Goal: Information Seeking & Learning: Understand process/instructions

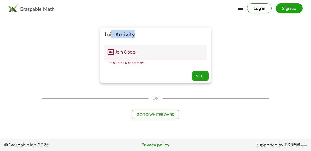
drag, startPoint x: 133, startPoint y: 36, endPoint x: 109, endPoint y: 34, distance: 24.2
click at [109, 34] on div "Join Activity" at bounding box center [155, 34] width 111 height 12
click at [192, 48] on input "Join Code" at bounding box center [160, 52] width 93 height 15
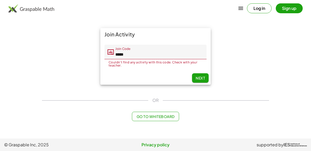
click at [181, 55] on input "*****" at bounding box center [160, 52] width 93 height 15
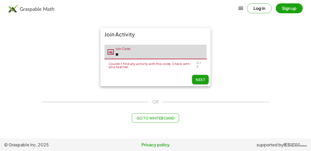
type input "*"
click at [166, 117] on button "Go to Whiteboard" at bounding box center [155, 117] width 47 height 9
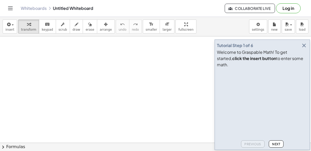
click at [303, 49] on icon "button" at bounding box center [304, 45] width 6 height 6
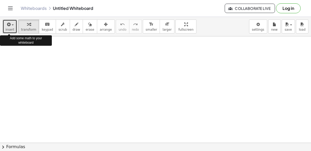
click at [12, 26] on div "button" at bounding box center [9, 24] width 9 height 6
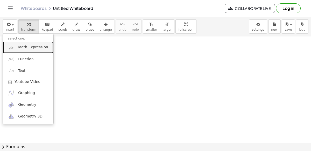
click at [25, 45] on span "Math Expression" at bounding box center [33, 47] width 30 height 5
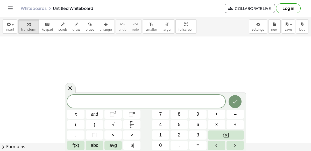
click at [171, 126] on div "5" at bounding box center [179, 124] width 17 height 9
click at [177, 127] on button "5" at bounding box center [179, 124] width 17 height 9
click at [220, 124] on button "×" at bounding box center [216, 124] width 17 height 9
click at [180, 120] on button "5" at bounding box center [179, 124] width 17 height 9
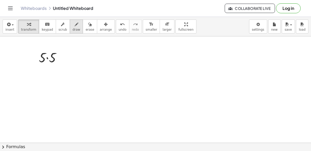
click at [74, 29] on button "draw" at bounding box center [76, 26] width 13 height 14
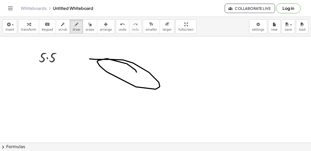
drag, startPoint x: 90, startPoint y: 58, endPoint x: 127, endPoint y: 70, distance: 38.7
click at [127, 70] on div at bounding box center [155, 142] width 311 height 213
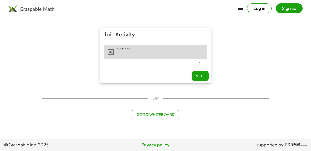
click at [171, 115] on font "Go to Whiteboard" at bounding box center [156, 114] width 38 height 5
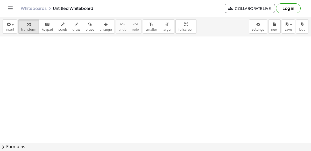
scroll to position [19, 0]
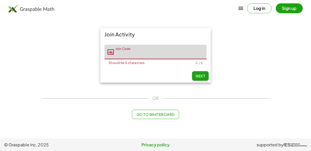
click at [185, 119] on div "Join Activity Join Code Join Code Should be 5 characters. 0 / 5 Next OR Go to W…" at bounding box center [156, 73] width 234 height 97
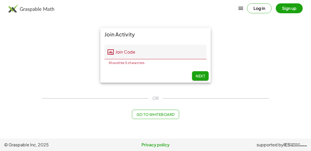
click at [185, 119] on div "Join Activity Join Code Join Code Should be 5 characters. 0 / 5 Next OR Go to W…" at bounding box center [156, 73] width 234 height 97
click at [196, 54] on input "Join Code" at bounding box center [160, 52] width 93 height 15
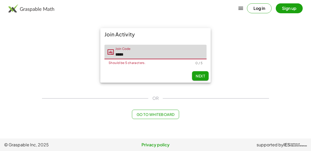
type input "*****"
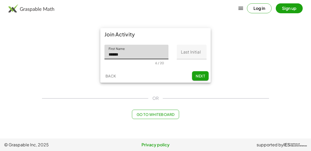
type input "******"
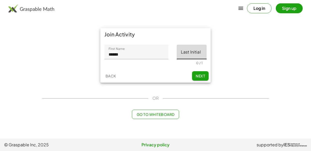
click at [202, 53] on input "Last Initial" at bounding box center [192, 52] width 30 height 15
type input "*"
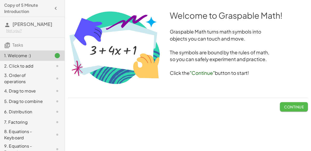
click at [281, 102] on button "Continue" at bounding box center [294, 106] width 28 height 9
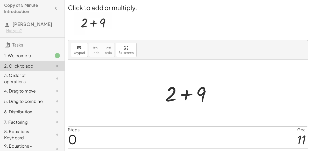
click at [187, 94] on div at bounding box center [190, 93] width 55 height 27
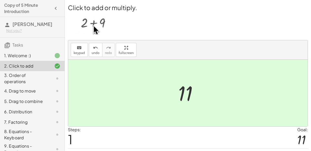
scroll to position [13, 0]
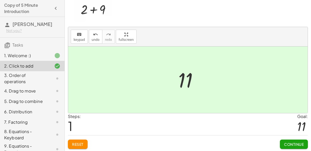
click at [300, 146] on button "Continue" at bounding box center [294, 143] width 28 height 9
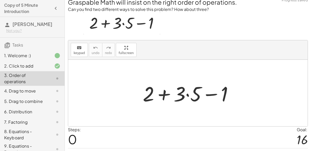
scroll to position [8, 0]
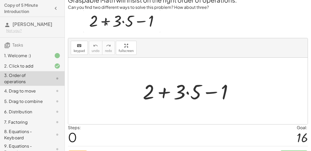
click at [187, 92] on div at bounding box center [190, 91] width 100 height 27
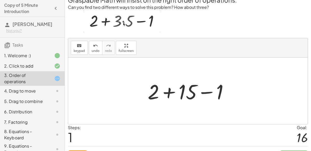
click at [171, 91] on div at bounding box center [190, 91] width 90 height 27
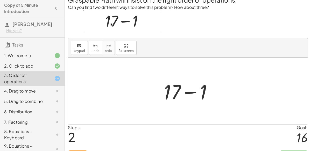
click at [188, 93] on div at bounding box center [190, 91] width 58 height 27
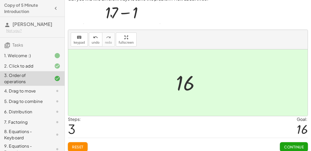
scroll to position [18, 0]
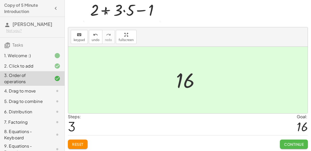
click at [290, 144] on font "Continue" at bounding box center [294, 144] width 20 height 5
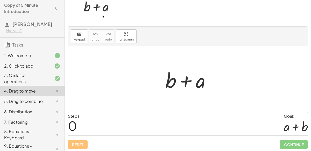
scroll to position [0, 0]
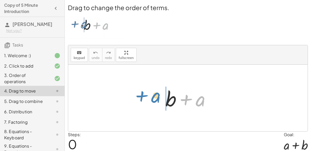
drag, startPoint x: 204, startPoint y: 96, endPoint x: 160, endPoint y: 93, distance: 44.8
click at [160, 93] on div "+ a + b + a" at bounding box center [188, 97] width 61 height 29
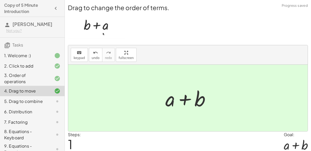
scroll to position [19, 0]
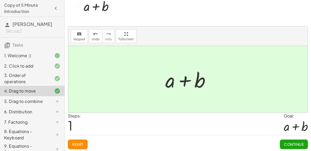
click at [291, 145] on font "Continue" at bounding box center [294, 144] width 20 height 5
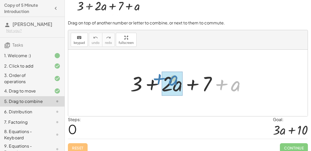
drag, startPoint x: 238, startPoint y: 87, endPoint x: 176, endPoint y: 81, distance: 62.8
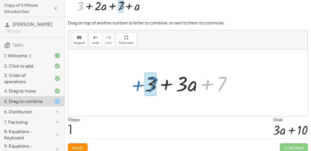
drag, startPoint x: 224, startPoint y: 77, endPoint x: 154, endPoint y: 77, distance: 69.8
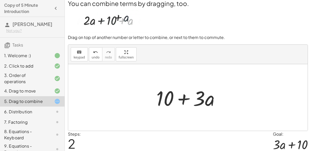
scroll to position [2, 0]
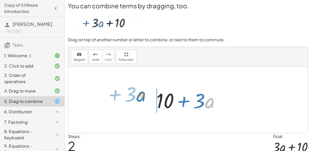
drag, startPoint x: 207, startPoint y: 98, endPoint x: 139, endPoint y: 92, distance: 69.1
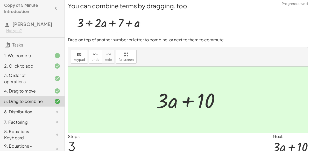
scroll to position [22, 0]
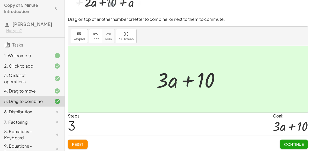
click at [281, 140] on button "Continue" at bounding box center [294, 143] width 28 height 9
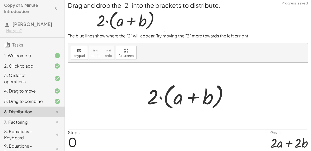
scroll to position [0, 0]
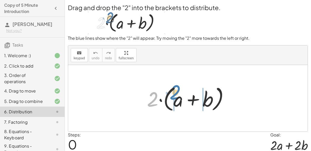
drag, startPoint x: 155, startPoint y: 99, endPoint x: 178, endPoint y: 92, distance: 23.9
click at [178, 92] on div at bounding box center [190, 98] width 91 height 30
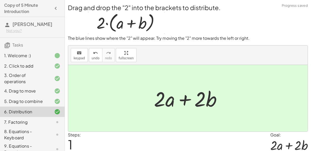
scroll to position [19, 0]
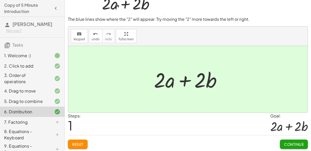
click at [294, 146] on button "Continue" at bounding box center [294, 143] width 28 height 9
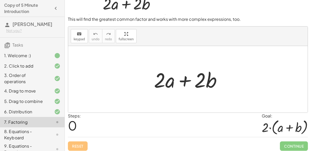
scroll to position [0, 0]
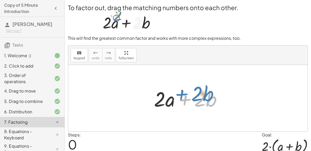
drag, startPoint x: 182, startPoint y: 96, endPoint x: 179, endPoint y: 91, distance: 5.6
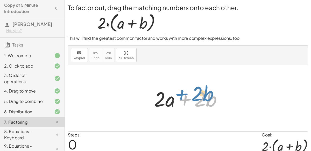
click at [179, 91] on div at bounding box center [190, 98] width 77 height 27
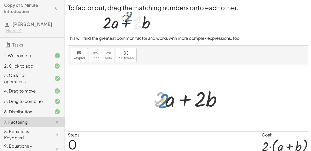
drag, startPoint x: 159, startPoint y: 96, endPoint x: 163, endPoint y: 97, distance: 4.1
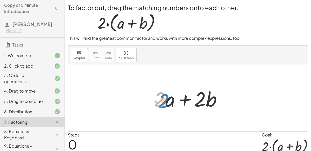
click at [163, 97] on div at bounding box center [190, 98] width 77 height 27
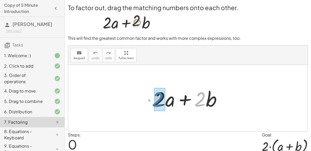
drag, startPoint x: 198, startPoint y: 95, endPoint x: 156, endPoint y: 95, distance: 42.6
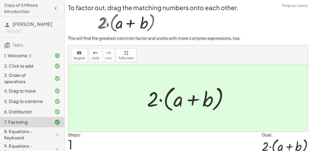
scroll to position [21, 0]
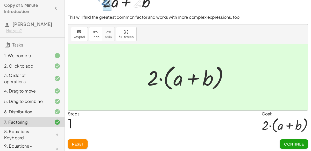
click at [286, 140] on button "Continue" at bounding box center [294, 143] width 28 height 9
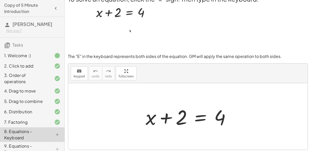
scroll to position [9, 0]
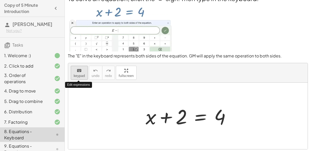
click at [82, 74] on font "keypad" at bounding box center [79, 76] width 11 height 4
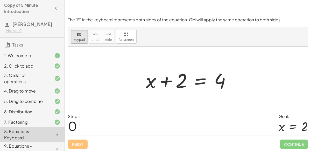
scroll to position [32, 0]
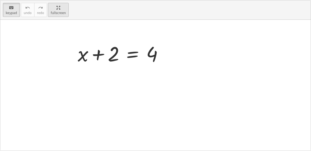
click at [120, 78] on div "keyboard keypad undo undo redo redo fullscreen + x + 2 = 4 ×" at bounding box center [155, 75] width 311 height 150
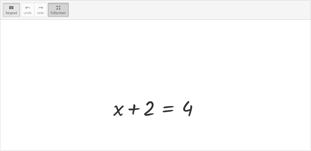
scroll to position [0, 0]
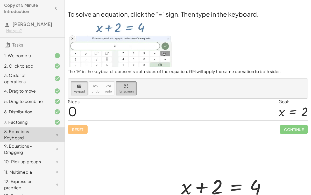
click at [57, 0] on html "Copy of 5 Minute Introduction Julien U Not you? Tasks 1. Welcome :) 2. Click to…" at bounding box center [155, 97] width 311 height 195
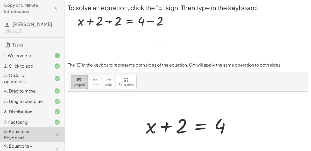
click at [82, 84] on font "keypad" at bounding box center [79, 85] width 11 height 4
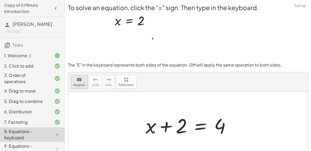
click at [78, 81] on font "keyboard" at bounding box center [79, 79] width 5 height 5
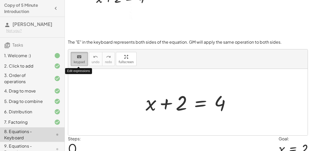
scroll to position [45, 0]
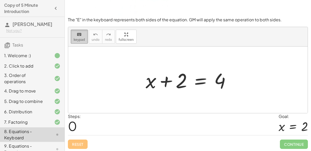
click at [81, 33] on font "keyboard" at bounding box center [79, 34] width 5 height 5
click at [198, 77] on div at bounding box center [190, 79] width 94 height 27
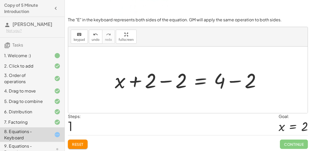
click at [237, 80] on div at bounding box center [190, 79] width 156 height 27
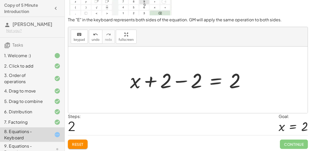
click at [179, 79] on div at bounding box center [190, 79] width 125 height 27
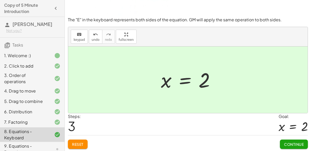
click at [289, 144] on font "Continue" at bounding box center [294, 144] width 20 height 5
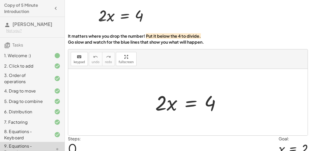
scroll to position [15, 0]
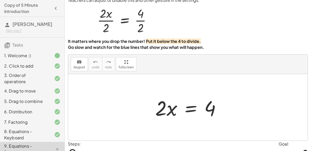
click at [193, 107] on div at bounding box center [190, 107] width 75 height 27
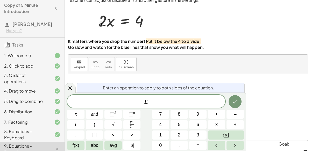
click at [193, 107] on div "E ​" at bounding box center [146, 101] width 158 height 13
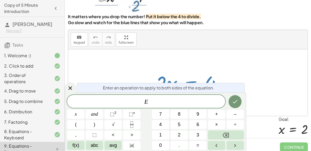
scroll to position [42, 0]
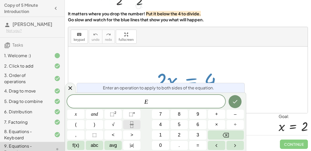
click at [137, 122] on button "Fraction" at bounding box center [131, 124] width 17 height 9
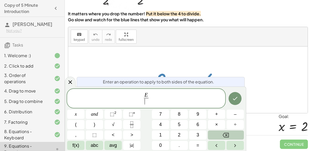
click at [228, 133] on icon "Backspace" at bounding box center [226, 135] width 6 height 5
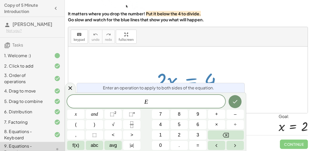
click at [159, 96] on div "E ​" at bounding box center [146, 101] width 158 height 13
click at [236, 126] on span "÷" at bounding box center [235, 124] width 3 height 7
click at [180, 137] on span "2" at bounding box center [179, 134] width 3 height 7
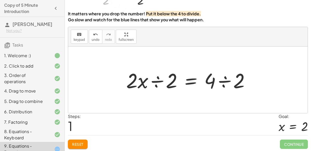
click at [157, 79] on div at bounding box center [190, 79] width 133 height 27
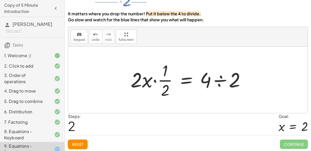
click at [83, 140] on button "Reset" at bounding box center [78, 143] width 20 height 9
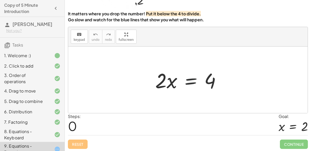
click at [188, 82] on div at bounding box center [190, 79] width 75 height 27
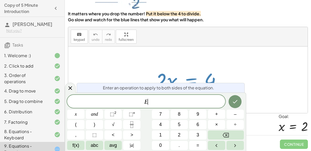
click at [188, 82] on div at bounding box center [190, 79] width 75 height 27
click at [234, 123] on button "÷" at bounding box center [235, 124] width 17 height 9
click at [184, 135] on button "2" at bounding box center [179, 134] width 17 height 9
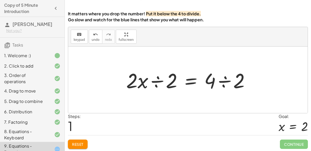
click at [223, 81] on div at bounding box center [190, 79] width 133 height 27
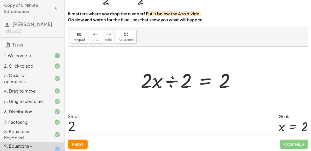
click at [155, 80] on div at bounding box center [190, 79] width 104 height 27
click at [170, 83] on div at bounding box center [190, 79] width 104 height 27
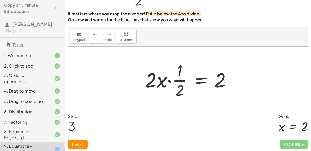
click at [170, 81] on div at bounding box center [190, 80] width 95 height 40
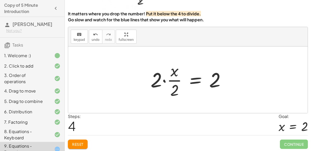
click at [166, 81] on div at bounding box center [190, 80] width 84 height 40
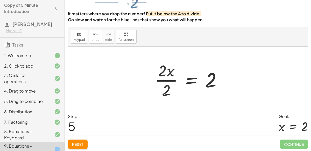
click at [166, 80] on div at bounding box center [190, 80] width 76 height 40
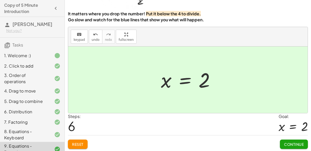
click at [293, 144] on font "Continue" at bounding box center [294, 144] width 20 height 5
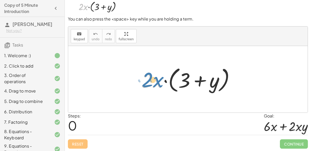
click at [146, 77] on div at bounding box center [190, 79] width 103 height 30
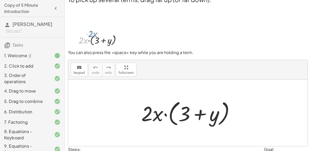
scroll to position [8, 0]
click at [162, 110] on div at bounding box center [190, 113] width 103 height 30
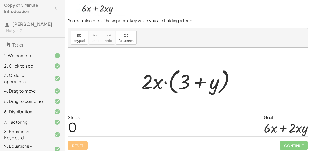
scroll to position [39, 0]
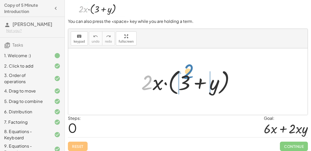
drag, startPoint x: 152, startPoint y: 83, endPoint x: 194, endPoint y: 72, distance: 42.7
click at [194, 72] on div at bounding box center [190, 82] width 103 height 30
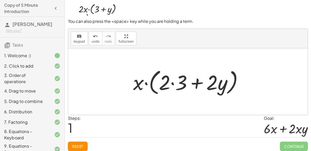
click at [175, 82] on div at bounding box center [190, 82] width 119 height 30
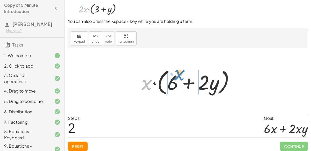
drag, startPoint x: 150, startPoint y: 86, endPoint x: 183, endPoint y: 76, distance: 34.1
click at [183, 76] on div at bounding box center [190, 82] width 102 height 30
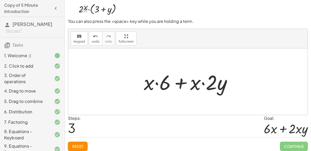
click at [162, 83] on div at bounding box center [190, 81] width 98 height 27
click at [152, 80] on div at bounding box center [190, 81] width 98 height 27
click at [157, 83] on div at bounding box center [190, 81] width 98 height 27
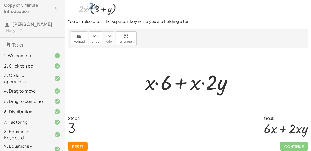
click at [157, 83] on div at bounding box center [190, 81] width 98 height 27
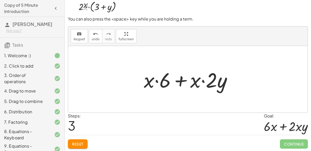
click at [80, 141] on font "Reset" at bounding box center [77, 143] width 11 height 5
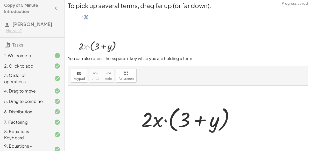
scroll to position [0, 0]
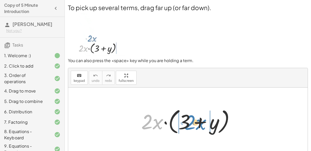
drag, startPoint x: 153, startPoint y: 121, endPoint x: 196, endPoint y: 122, distance: 43.1
click at [196, 122] on div at bounding box center [190, 121] width 103 height 30
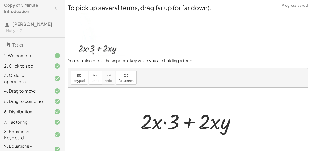
click at [168, 123] on div at bounding box center [190, 120] width 104 height 27
click at [165, 122] on div at bounding box center [190, 120] width 104 height 27
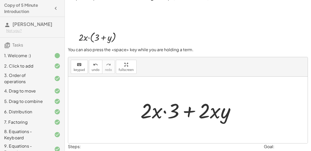
scroll to position [13, 0]
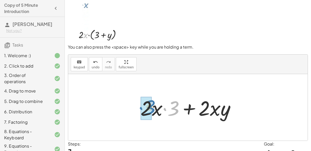
drag, startPoint x: 172, startPoint y: 111, endPoint x: 148, endPoint y: 110, distance: 24.2
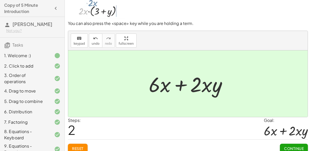
scroll to position [42, 0]
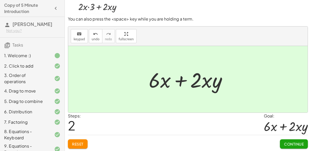
click at [301, 142] on font "Continue" at bounding box center [294, 143] width 20 height 5
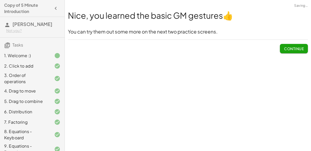
scroll to position [0, 0]
click at [293, 46] on font "Continue" at bounding box center [294, 48] width 20 height 5
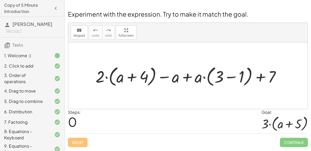
click at [187, 77] on div at bounding box center [190, 76] width 194 height 24
drag, startPoint x: 176, startPoint y: 78, endPoint x: 202, endPoint y: 75, distance: 25.8
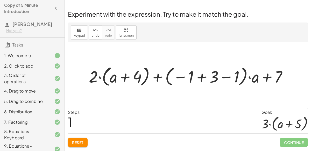
click at [86, 139] on button "Reset" at bounding box center [78, 142] width 20 height 9
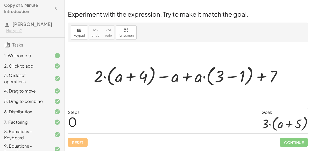
click at [228, 76] on div at bounding box center [189, 75] width 197 height 24
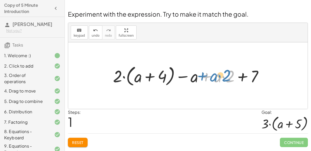
drag, startPoint x: 212, startPoint y: 79, endPoint x: 214, endPoint y: 77, distance: 2.9
click at [214, 77] on div at bounding box center [190, 75] width 159 height 24
drag, startPoint x: 217, startPoint y: 77, endPoint x: 193, endPoint y: 76, distance: 24.7
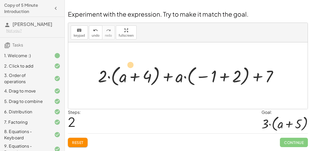
drag, startPoint x: 180, startPoint y: 81, endPoint x: 130, endPoint y: 70, distance: 51.1
click at [130, 70] on div at bounding box center [189, 75] width 189 height 24
click at [135, 77] on div at bounding box center [189, 75] width 189 height 24
click at [85, 141] on button "Reset" at bounding box center [78, 142] width 20 height 9
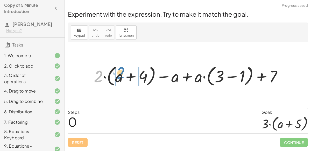
drag, startPoint x: 100, startPoint y: 74, endPoint x: 122, endPoint y: 71, distance: 22.4
click at [122, 71] on div at bounding box center [189, 75] width 197 height 24
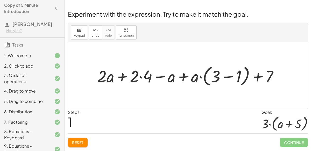
click at [184, 79] on div at bounding box center [190, 75] width 190 height 24
drag, startPoint x: 194, startPoint y: 80, endPoint x: 174, endPoint y: 79, distance: 20.5
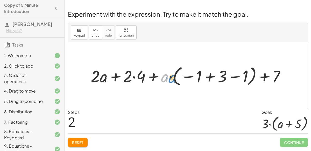
drag, startPoint x: 167, startPoint y: 80, endPoint x: 175, endPoint y: 81, distance: 7.4
click at [175, 81] on div at bounding box center [190, 76] width 204 height 24
click at [210, 77] on div at bounding box center [190, 76] width 204 height 24
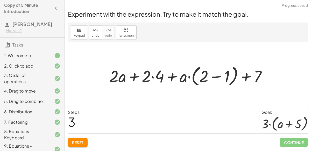
click at [213, 76] on div at bounding box center [190, 75] width 167 height 24
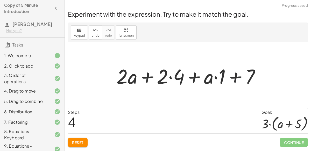
click at [234, 78] on div at bounding box center [190, 75] width 153 height 27
click at [172, 76] on div at bounding box center [190, 75] width 153 height 27
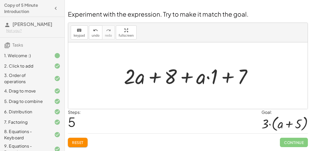
click at [78, 144] on button "Reset" at bounding box center [78, 142] width 20 height 9
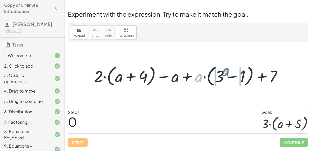
drag, startPoint x: 200, startPoint y: 77, endPoint x: 227, endPoint y: 71, distance: 27.9
click at [227, 71] on div at bounding box center [190, 75] width 198 height 24
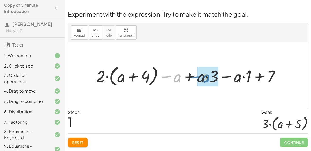
drag, startPoint x: 179, startPoint y: 78, endPoint x: 207, endPoint y: 78, distance: 28.5
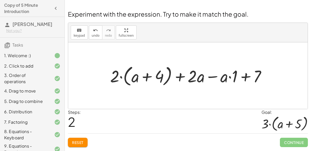
click at [209, 76] on div at bounding box center [190, 75] width 165 height 24
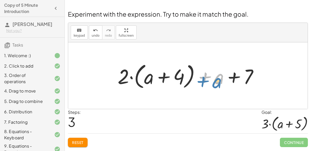
drag, startPoint x: 216, startPoint y: 80, endPoint x: 219, endPoint y: 87, distance: 6.7
click at [219, 87] on div at bounding box center [190, 76] width 150 height 30
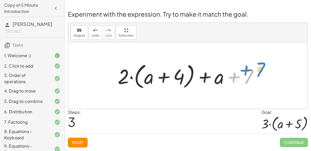
drag, startPoint x: 253, startPoint y: 76, endPoint x: 263, endPoint y: 71, distance: 11.5
click at [263, 71] on div at bounding box center [190, 76] width 150 height 30
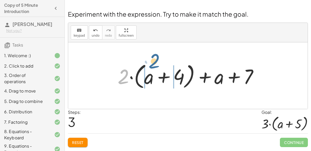
drag, startPoint x: 125, startPoint y: 73, endPoint x: 156, endPoint y: 58, distance: 34.7
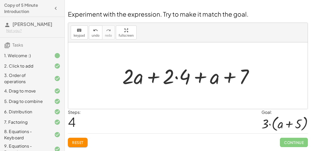
click at [177, 78] on div at bounding box center [190, 75] width 141 height 27
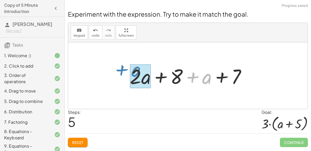
drag, startPoint x: 204, startPoint y: 77, endPoint x: 133, endPoint y: 70, distance: 70.9
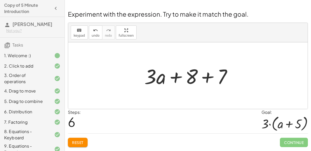
click at [157, 76] on div at bounding box center [190, 75] width 97 height 27
click at [80, 35] on font "keypad" at bounding box center [79, 36] width 11 height 4
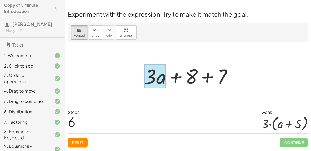
click at [163, 79] on div at bounding box center [156, 76] width 22 height 24
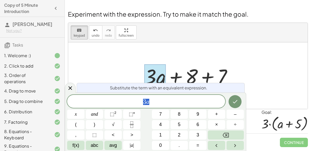
click at [257, 88] on div at bounding box center [188, 75] width 240 height 66
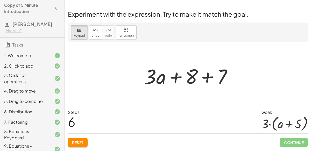
click at [77, 144] on button "Reset" at bounding box center [78, 142] width 20 height 9
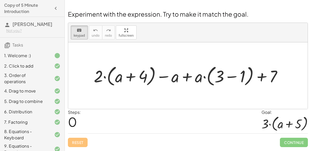
drag, startPoint x: 101, startPoint y: 74, endPoint x: 166, endPoint y: 58, distance: 66.8
click at [98, 79] on div at bounding box center [190, 75] width 198 height 24
drag, startPoint x: 102, startPoint y: 80, endPoint x: 140, endPoint y: 80, distance: 37.6
click at [82, 31] on div "keyboard" at bounding box center [79, 30] width 11 height 6
click at [98, 79] on div at bounding box center [190, 75] width 198 height 24
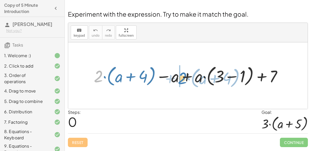
drag, startPoint x: 100, startPoint y: 77, endPoint x: 184, endPoint y: 79, distance: 84.1
click at [184, 79] on div at bounding box center [190, 75] width 198 height 24
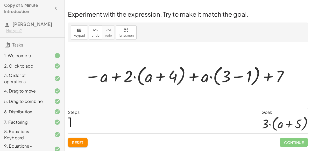
click at [162, 79] on div at bounding box center [187, 75] width 210 height 24
drag, startPoint x: 152, startPoint y: 78, endPoint x: 147, endPoint y: 74, distance: 7.4
click at [147, 74] on div at bounding box center [187, 75] width 210 height 24
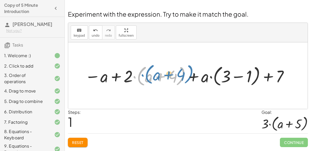
drag, startPoint x: 133, startPoint y: 73, endPoint x: 138, endPoint y: 74, distance: 4.7
click at [138, 74] on div at bounding box center [187, 75] width 210 height 24
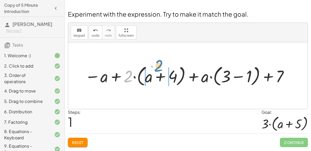
drag, startPoint x: 131, startPoint y: 76, endPoint x: 161, endPoint y: 65, distance: 32.2
click at [161, 65] on div at bounding box center [187, 75] width 210 height 24
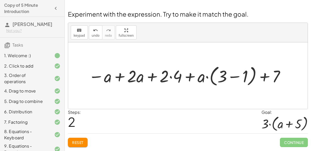
click at [223, 80] on div at bounding box center [187, 75] width 203 height 24
click at [236, 78] on div at bounding box center [187, 75] width 203 height 24
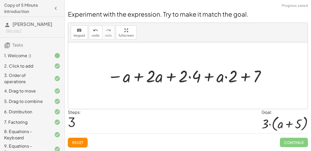
click at [243, 78] on div at bounding box center [187, 76] width 165 height 22
drag, startPoint x: 219, startPoint y: 78, endPoint x: 212, endPoint y: 76, distance: 7.6
click at [212, 76] on div at bounding box center [187, 76] width 165 height 22
click at [194, 77] on div at bounding box center [187, 76] width 165 height 22
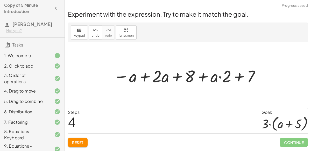
click at [81, 140] on font "Reset" at bounding box center [77, 142] width 11 height 5
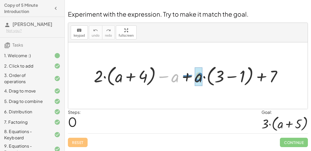
drag, startPoint x: 176, startPoint y: 77, endPoint x: 200, endPoint y: 76, distance: 24.2
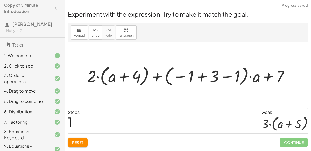
click at [203, 76] on div at bounding box center [190, 75] width 211 height 24
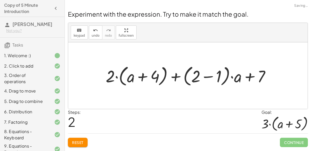
click at [203, 76] on div at bounding box center [190, 75] width 174 height 24
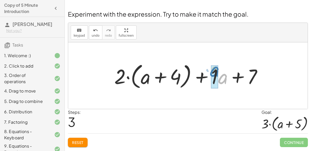
drag, startPoint x: 220, startPoint y: 81, endPoint x: 213, endPoint y: 74, distance: 9.9
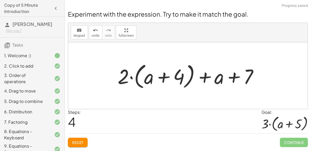
click at [163, 75] on div at bounding box center [190, 76] width 150 height 30
click at [123, 79] on div at bounding box center [190, 76] width 150 height 30
drag, startPoint x: 125, startPoint y: 78, endPoint x: 185, endPoint y: 77, distance: 60.2
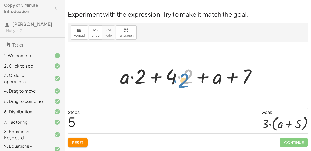
drag, startPoint x: 180, startPoint y: 80, endPoint x: 176, endPoint y: 84, distance: 5.2
click at [176, 84] on div at bounding box center [191, 75] width 146 height 27
click at [159, 78] on div at bounding box center [191, 75] width 146 height 27
click at [155, 78] on div at bounding box center [191, 75] width 146 height 27
drag, startPoint x: 144, startPoint y: 77, endPoint x: 149, endPoint y: 75, distance: 5.0
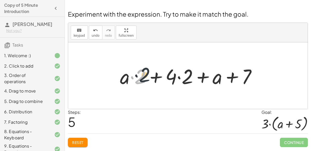
click at [149, 75] on div at bounding box center [191, 75] width 146 height 27
drag, startPoint x: 149, startPoint y: 75, endPoint x: 152, endPoint y: 74, distance: 3.7
click at [152, 74] on div at bounding box center [191, 75] width 146 height 27
drag, startPoint x: 140, startPoint y: 74, endPoint x: 169, endPoint y: 73, distance: 29.3
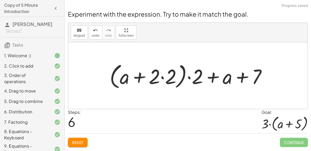
click at [162, 78] on div at bounding box center [190, 76] width 166 height 30
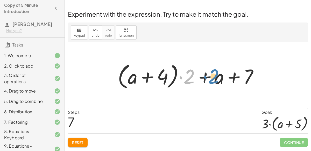
drag, startPoint x: 188, startPoint y: 80, endPoint x: 207, endPoint y: 78, distance: 18.8
click at [207, 78] on div at bounding box center [190, 76] width 150 height 30
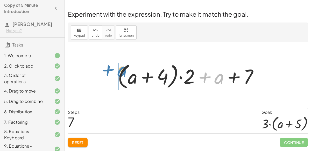
drag, startPoint x: 218, startPoint y: 79, endPoint x: 113, endPoint y: 74, distance: 105.0
click at [113, 74] on div "+ · 2 · ( + a + 4 ) − a + · a · ( + 3 − 1 ) + 7 + · 2 · ( + a + 4 ) + · ( − 1 +…" at bounding box center [188, 75] width 156 height 32
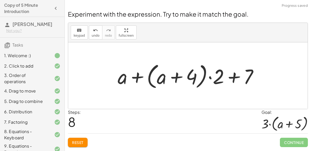
click at [233, 75] on div at bounding box center [190, 76] width 150 height 30
drag, startPoint x: 218, startPoint y: 75, endPoint x: 168, endPoint y: 79, distance: 50.2
click at [168, 79] on div at bounding box center [190, 76] width 150 height 30
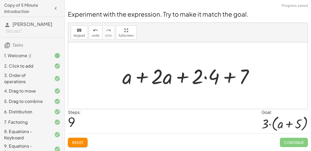
click at [80, 141] on font "Reset" at bounding box center [77, 142] width 11 height 5
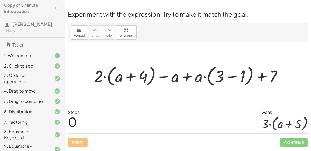
click at [229, 77] on div at bounding box center [190, 75] width 198 height 24
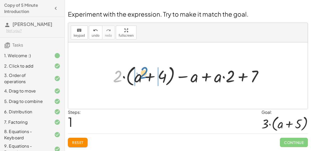
drag, startPoint x: 115, startPoint y: 78, endPoint x: 141, endPoint y: 75, distance: 25.8
click at [141, 75] on div at bounding box center [191, 75] width 160 height 24
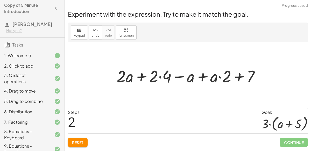
click at [160, 78] on div at bounding box center [190, 76] width 152 height 22
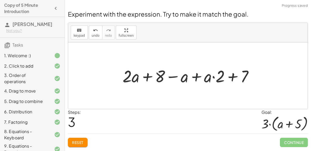
click at [195, 77] on div at bounding box center [190, 76] width 140 height 22
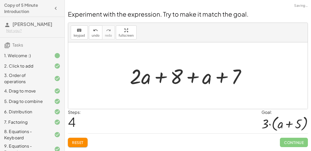
click at [195, 78] on div at bounding box center [189, 75] width 125 height 27
click at [222, 78] on div at bounding box center [189, 75] width 125 height 27
click at [178, 77] on div at bounding box center [189, 75] width 125 height 27
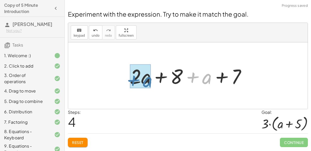
drag, startPoint x: 203, startPoint y: 78, endPoint x: 139, endPoint y: 79, distance: 63.6
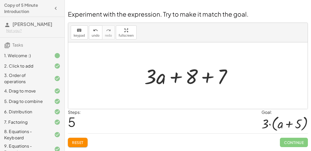
click at [207, 77] on div at bounding box center [190, 75] width 97 height 27
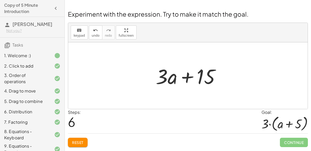
click at [197, 76] on div at bounding box center [190, 75] width 74 height 27
click at [189, 75] on div at bounding box center [190, 75] width 74 height 27
click at [74, 31] on div "keyboard" at bounding box center [79, 30] width 11 height 6
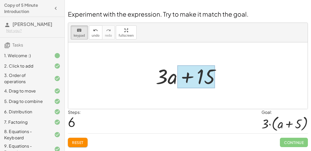
click at [188, 76] on div at bounding box center [196, 76] width 38 height 23
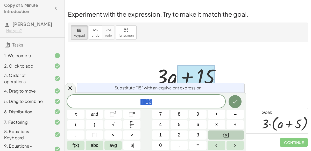
click at [220, 133] on button "Backspace" at bounding box center [226, 134] width 36 height 9
click at [243, 125] on button "÷" at bounding box center [235, 124] width 17 height 9
click at [198, 136] on span "3" at bounding box center [198, 134] width 3 height 7
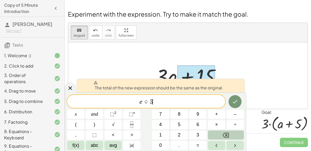
click at [230, 133] on button "Backspace" at bounding box center [226, 134] width 36 height 9
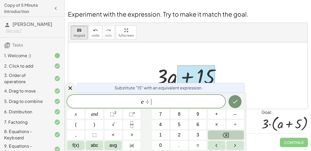
click at [230, 133] on button "Backspace" at bounding box center [226, 134] width 36 height 9
click at [0, 0] on div "Experiment with the expression. Try to make it match the goal. keyboard keypad …" at bounding box center [0, 0] width 0 height 0
click at [236, 97] on button "Done" at bounding box center [235, 101] width 13 height 13
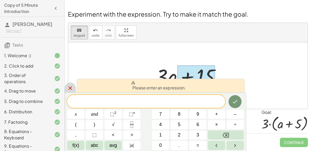
click at [69, 90] on icon at bounding box center [70, 88] width 6 height 6
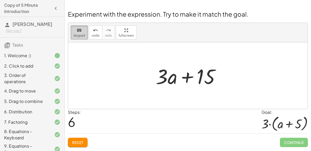
click at [81, 35] on font "keypad" at bounding box center [79, 36] width 11 height 4
click at [187, 80] on div at bounding box center [190, 75] width 74 height 27
click at [186, 78] on div at bounding box center [190, 75] width 74 height 27
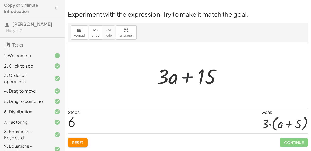
click at [186, 78] on div at bounding box center [190, 75] width 74 height 27
click at [206, 77] on div at bounding box center [190, 75] width 74 height 27
click at [79, 36] on font "keypad" at bounding box center [79, 36] width 11 height 4
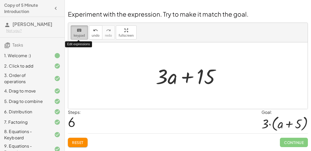
click at [80, 35] on font "keypad" at bounding box center [79, 36] width 11 height 4
click at [79, 34] on font "keypad" at bounding box center [79, 36] width 11 height 4
click at [81, 36] on font "keypad" at bounding box center [79, 36] width 11 height 4
click at [83, 35] on font "keypad" at bounding box center [79, 36] width 11 height 4
click at [140, 71] on div at bounding box center [188, 75] width 240 height 66
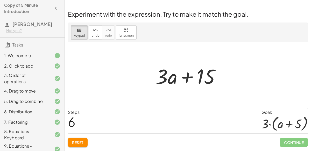
click at [132, 71] on div at bounding box center [188, 75] width 240 height 66
click at [78, 26] on button "keyboard keypad" at bounding box center [79, 32] width 17 height 14
click at [79, 34] on font "keypad" at bounding box center [79, 36] width 11 height 4
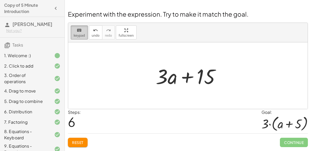
click at [79, 34] on font "keypad" at bounding box center [79, 36] width 11 height 4
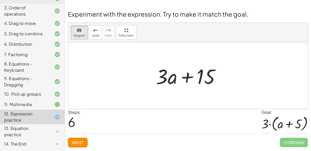
click at [71, 42] on div at bounding box center [188, 75] width 240 height 66
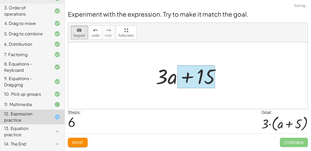
click at [191, 78] on div at bounding box center [196, 76] width 38 height 23
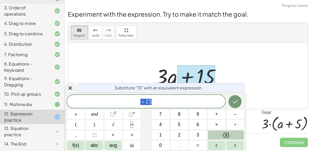
click at [232, 130] on button "Backspace" at bounding box center [226, 134] width 36 height 9
click at [238, 125] on button "÷" at bounding box center [235, 124] width 17 height 9
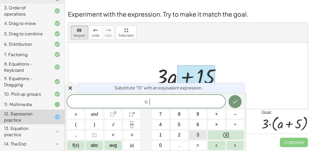
click at [195, 136] on button "3" at bounding box center [197, 134] width 17 height 9
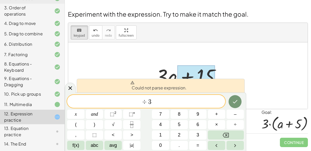
click at [145, 85] on span "Could not parse expression." at bounding box center [159, 85] width 56 height 10
click at [132, 83] on icon at bounding box center [133, 82] width 4 height 4
click at [232, 131] on button "Backspace" at bounding box center [226, 134] width 36 height 9
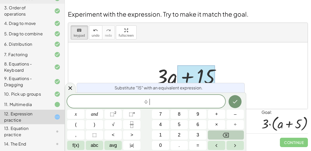
click at [230, 134] on button "Backspace" at bounding box center [226, 134] width 36 height 9
click at [94, 147] on span "abc" at bounding box center [95, 145] width 8 height 7
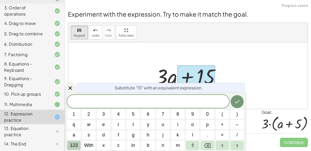
click at [76, 147] on span "123" at bounding box center [74, 145] width 8 height 7
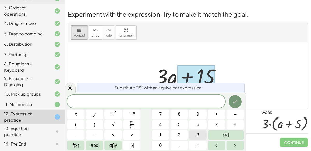
click at [204, 136] on button "3" at bounding box center [197, 134] width 17 height 9
click at [80, 145] on button "f(x)" at bounding box center [75, 145] width 17 height 9
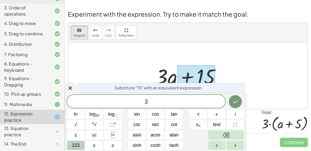
click at [84, 144] on button "123" at bounding box center [75, 145] width 17 height 9
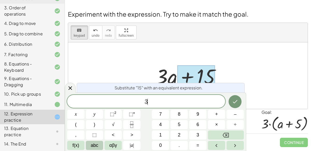
click at [92, 145] on span "abc" at bounding box center [95, 145] width 8 height 7
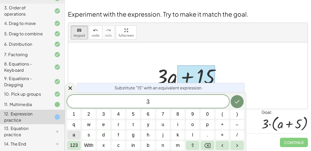
click at [74, 134] on span "a" at bounding box center [74, 134] width 3 height 7
click at [79, 146] on button "123" at bounding box center [73, 145] width 13 height 9
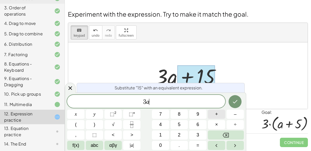
click at [215, 115] on span "+" at bounding box center [216, 114] width 3 height 7
click at [163, 133] on button "1" at bounding box center [160, 134] width 17 height 9
click at [180, 125] on span "5" at bounding box center [179, 124] width 3 height 7
click at [235, 123] on span "÷" at bounding box center [235, 124] width 3 height 7
click at [204, 135] on button "3" at bounding box center [197, 134] width 17 height 9
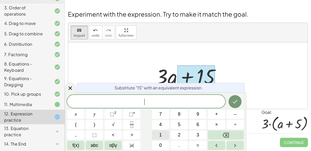
click at [160, 137] on span "1" at bounding box center [160, 134] width 3 height 7
click at [174, 126] on button "5" at bounding box center [179, 124] width 17 height 9
click at [235, 124] on span "÷" at bounding box center [235, 124] width 3 height 7
click at [201, 136] on button "3" at bounding box center [197, 134] width 17 height 9
click at [167, 85] on span "Substitute "15" with an equivalent expression." at bounding box center [159, 87] width 88 height 6
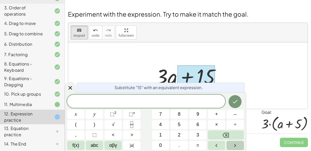
click at [230, 145] on button "Right arrow" at bounding box center [235, 145] width 17 height 9
click at [220, 148] on icon "Left arrow" at bounding box center [217, 145] width 6 height 6
click at [234, 106] on button "Done" at bounding box center [235, 101] width 13 height 13
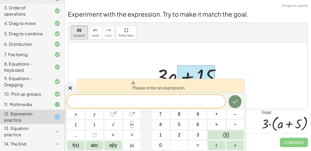
click at [227, 78] on div "+ · 2 · ( + a + 4 ) − a + · a · ( + 3 − 1 ) + 7 + · 2 · ( + a + 4 ) − a + · a ·…" at bounding box center [188, 75] width 80 height 29
click at [71, 84] on div at bounding box center [70, 87] width 11 height 10
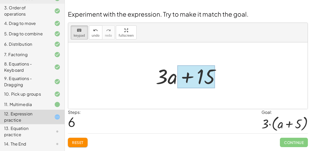
click at [182, 80] on div at bounding box center [196, 76] width 38 height 23
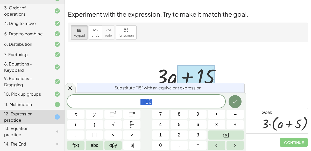
click at [200, 98] on span "+ 1 5" at bounding box center [146, 101] width 158 height 7
click at [243, 128] on button "÷" at bounding box center [235, 124] width 17 height 9
click at [202, 135] on button "3" at bounding box center [197, 134] width 17 height 9
click at [71, 87] on icon at bounding box center [70, 88] width 6 height 6
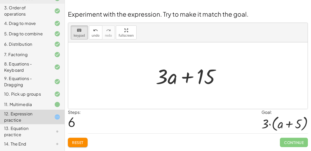
drag, startPoint x: 163, startPoint y: 82, endPoint x: 151, endPoint y: 75, distance: 14.1
click at [172, 78] on div at bounding box center [167, 76] width 22 height 24
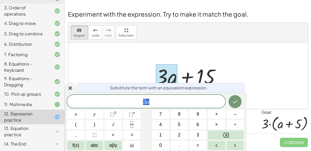
click at [172, 78] on div at bounding box center [167, 76] width 22 height 24
click at [235, 125] on span "÷" at bounding box center [235, 124] width 3 height 7
click at [194, 103] on span "​ 3 a" at bounding box center [146, 101] width 158 height 7
click at [239, 124] on button "÷" at bounding box center [235, 124] width 17 height 9
click at [200, 134] on button "3" at bounding box center [197, 134] width 17 height 9
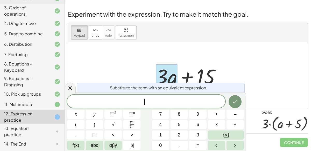
click at [133, 80] on div at bounding box center [188, 75] width 240 height 66
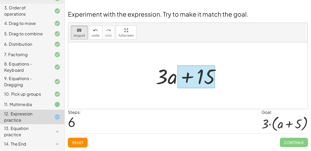
drag, startPoint x: 157, startPoint y: 72, endPoint x: 184, endPoint y: 66, distance: 27.6
click at [184, 66] on div at bounding box center [196, 76] width 38 height 23
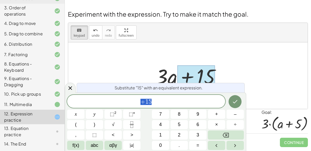
click at [177, 71] on div at bounding box center [196, 76] width 38 height 23
click at [176, 57] on div at bounding box center [188, 75] width 240 height 66
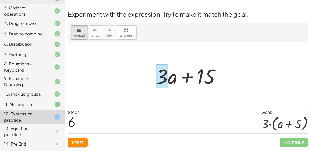
click at [167, 71] on div at bounding box center [162, 76] width 12 height 24
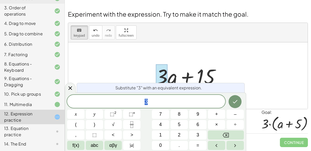
click at [167, 72] on div at bounding box center [162, 76] width 12 height 24
click at [174, 62] on div at bounding box center [190, 75] width 74 height 27
click at [70, 87] on icon at bounding box center [70, 88] width 6 height 6
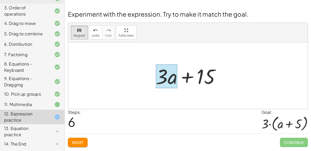
click at [173, 76] on div at bounding box center [167, 76] width 22 height 24
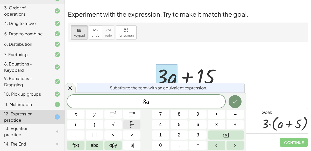
click at [130, 124] on icon "Fraction" at bounding box center [132, 124] width 6 height 6
click at [152, 101] on span "​ 3 a" at bounding box center [146, 101] width 158 height 7
click at [136, 120] on div "3 a ​ x y ⬚ 2 ⬚ n 7 8 9 + – ( ) √ 4 5 6 × ÷ , ⬚ < > 1 2 3 f(x) abc αβγ | a | 0 …" at bounding box center [155, 122] width 177 height 55
click at [137, 123] on button "Fraction" at bounding box center [131, 124] width 17 height 9
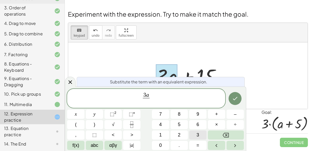
click at [198, 135] on span "3" at bounding box center [198, 134] width 3 height 7
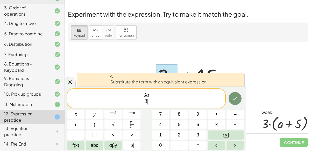
click at [224, 69] on div at bounding box center [190, 75] width 74 height 27
click at [212, 62] on div at bounding box center [190, 75] width 74 height 27
click at [236, 98] on icon "Done" at bounding box center [235, 98] width 6 height 6
click at [201, 145] on button "=" at bounding box center [197, 145] width 17 height 9
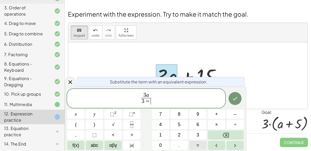
click at [201, 145] on button "=" at bounding box center [197, 145] width 17 height 9
click at [183, 97] on span "3 a 3 ​ ​" at bounding box center [146, 99] width 158 height 14
click at [204, 143] on button "=" at bounding box center [197, 145] width 17 height 9
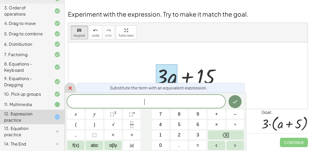
click at [72, 87] on icon at bounding box center [71, 88] width 4 height 4
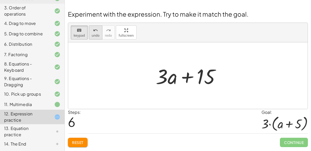
click at [96, 36] on font "undo" at bounding box center [96, 36] width 8 height 4
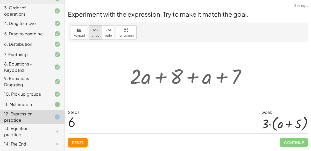
click at [96, 36] on font "undo" at bounding box center [96, 36] width 8 height 4
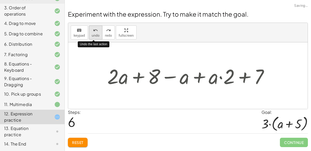
click at [96, 36] on font "undo" at bounding box center [96, 36] width 8 height 4
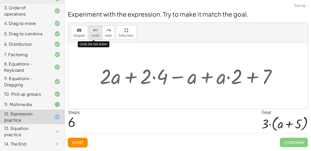
click at [96, 36] on font "undo" at bounding box center [96, 36] width 8 height 4
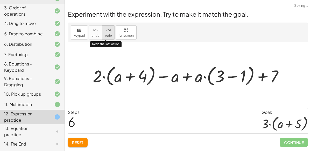
click at [105, 36] on font "redo" at bounding box center [108, 36] width 7 height 4
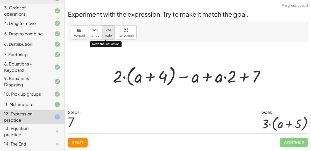
click at [105, 36] on font "redo" at bounding box center [108, 36] width 7 height 4
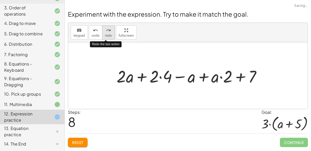
click at [105, 36] on font "redo" at bounding box center [108, 36] width 7 height 4
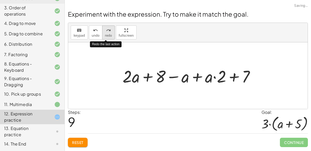
click at [105, 36] on font "redo" at bounding box center [108, 36] width 7 height 4
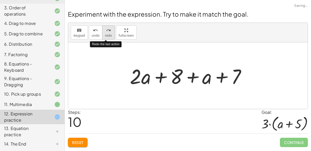
click at [105, 36] on font "redo" at bounding box center [108, 36] width 7 height 4
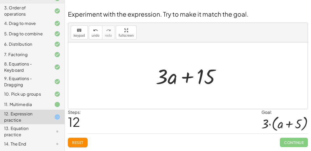
click at [186, 74] on div at bounding box center [190, 75] width 74 height 27
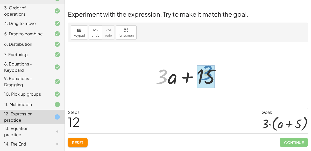
drag, startPoint x: 163, startPoint y: 74, endPoint x: 207, endPoint y: 71, distance: 44.5
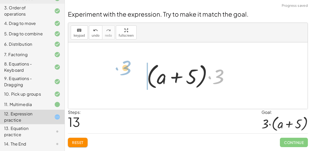
drag, startPoint x: 220, startPoint y: 77, endPoint x: 127, endPoint y: 69, distance: 93.1
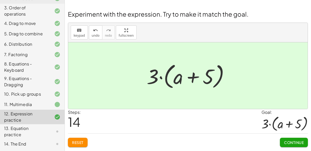
click at [300, 140] on font "Continue" at bounding box center [294, 142] width 20 height 5
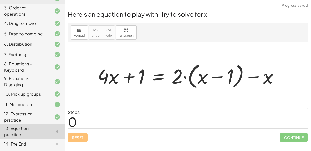
click at [189, 98] on div at bounding box center [188, 75] width 240 height 66
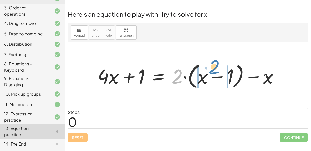
drag, startPoint x: 179, startPoint y: 79, endPoint x: 216, endPoint y: 70, distance: 38.3
click at [216, 70] on div at bounding box center [190, 75] width 190 height 29
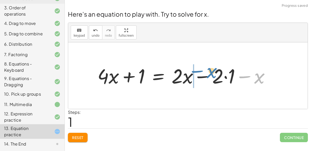
drag, startPoint x: 259, startPoint y: 77, endPoint x: 212, endPoint y: 71, distance: 47.8
click at [212, 71] on div at bounding box center [186, 75] width 182 height 26
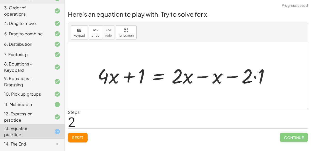
click at [195, 80] on div at bounding box center [186, 75] width 182 height 26
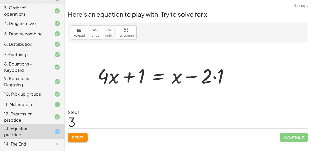
click at [196, 78] on div at bounding box center [165, 75] width 141 height 26
click at [85, 139] on button "Reset" at bounding box center [78, 137] width 20 height 9
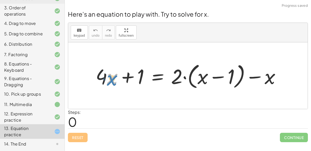
click at [110, 80] on div at bounding box center [190, 76] width 194 height 30
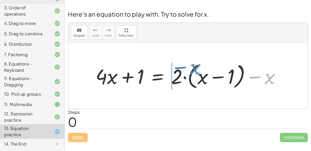
drag, startPoint x: 260, startPoint y: 76, endPoint x: 185, endPoint y: 66, distance: 75.3
click at [185, 66] on div at bounding box center [190, 76] width 194 height 30
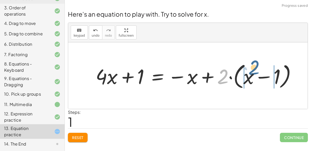
drag, startPoint x: 224, startPoint y: 80, endPoint x: 255, endPoint y: 71, distance: 32.3
click at [255, 71] on div at bounding box center [198, 76] width 210 height 30
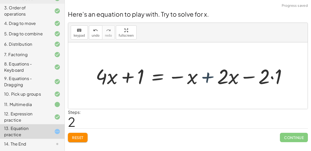
click at [201, 79] on div at bounding box center [193, 75] width 201 height 27
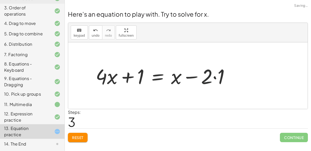
click at [211, 76] on div at bounding box center [164, 75] width 143 height 27
click at [76, 141] on button "Reset" at bounding box center [78, 137] width 20 height 9
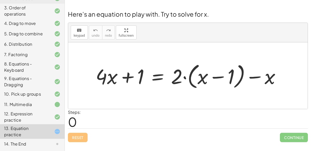
click at [81, 135] on div "Reset Continue" at bounding box center [188, 135] width 240 height 14
click at [126, 87] on div at bounding box center [190, 76] width 194 height 30
drag, startPoint x: 114, startPoint y: 80, endPoint x: 142, endPoint y: 77, distance: 28.7
click at [142, 77] on div at bounding box center [190, 76] width 194 height 30
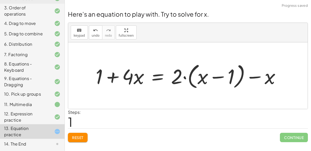
click at [83, 135] on font "Reset" at bounding box center [77, 137] width 11 height 5
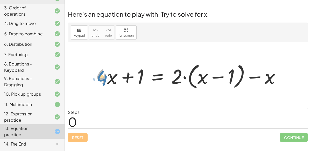
click at [103, 78] on div at bounding box center [190, 76] width 194 height 30
drag, startPoint x: 111, startPoint y: 78, endPoint x: 115, endPoint y: 83, distance: 6.1
click at [115, 83] on div at bounding box center [190, 76] width 194 height 30
drag, startPoint x: 268, startPoint y: 76, endPoint x: 260, endPoint y: 76, distance: 7.3
click at [260, 76] on div at bounding box center [190, 76] width 194 height 30
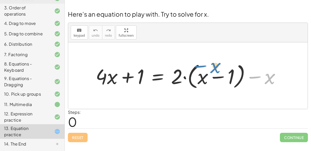
drag, startPoint x: 264, startPoint y: 78, endPoint x: 207, endPoint y: 66, distance: 57.7
click at [207, 66] on div at bounding box center [190, 76] width 194 height 30
click at [177, 76] on div at bounding box center [190, 76] width 194 height 30
click at [178, 76] on div at bounding box center [190, 76] width 194 height 30
click at [180, 77] on div at bounding box center [190, 76] width 194 height 30
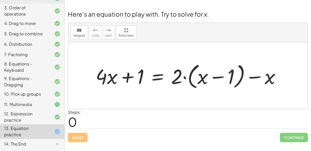
click at [186, 80] on div at bounding box center [190, 76] width 194 height 30
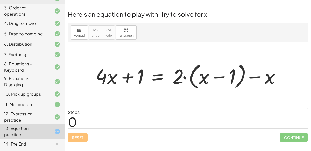
click at [215, 81] on div at bounding box center [190, 76] width 194 height 30
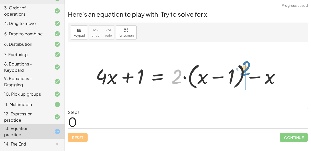
drag, startPoint x: 175, startPoint y: 80, endPoint x: 244, endPoint y: 72, distance: 69.3
click at [244, 72] on div at bounding box center [190, 76] width 194 height 30
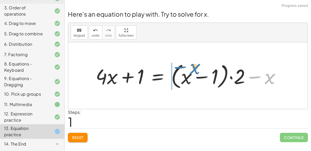
drag, startPoint x: 266, startPoint y: 77, endPoint x: 191, endPoint y: 67, distance: 76.1
click at [191, 67] on div at bounding box center [190, 76] width 194 height 30
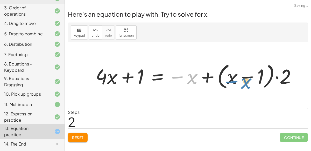
drag, startPoint x: 192, startPoint y: 75, endPoint x: 211, endPoint y: 79, distance: 19.7
click at [211, 79] on div at bounding box center [198, 76] width 210 height 30
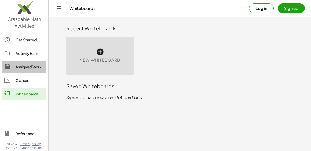
click at [38, 61] on link "Assigned Work" at bounding box center [24, 66] width 44 height 12
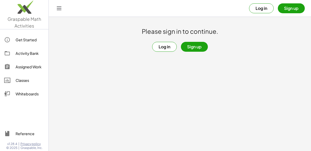
click at [40, 53] on div "Activity Bank" at bounding box center [30, 53] width 29 height 6
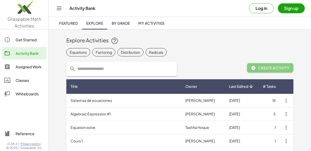
click at [41, 35] on link "Get Started" at bounding box center [24, 39] width 44 height 12
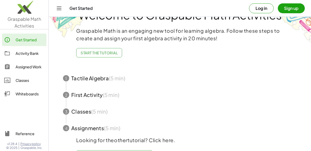
click at [110, 50] on span "Start the Tutorial" at bounding box center [99, 52] width 37 height 5
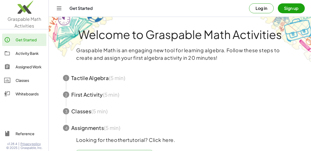
scroll to position [16, 0]
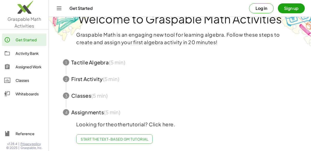
click at [121, 58] on span "button" at bounding box center [180, 62] width 247 height 17
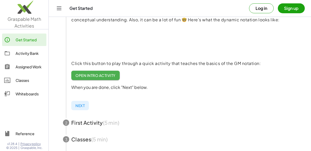
scroll to position [79, 0]
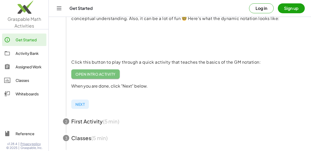
click at [101, 77] on link "Open Intro Activity" at bounding box center [95, 73] width 49 height 9
click at [81, 105] on span "Next" at bounding box center [80, 104] width 9 height 5
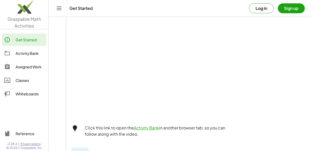
scroll to position [151, 0]
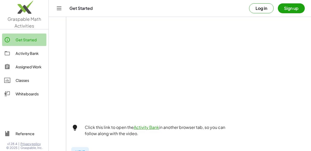
click at [33, 45] on link "Get Started" at bounding box center [24, 39] width 44 height 12
